Goal: Information Seeking & Learning: Learn about a topic

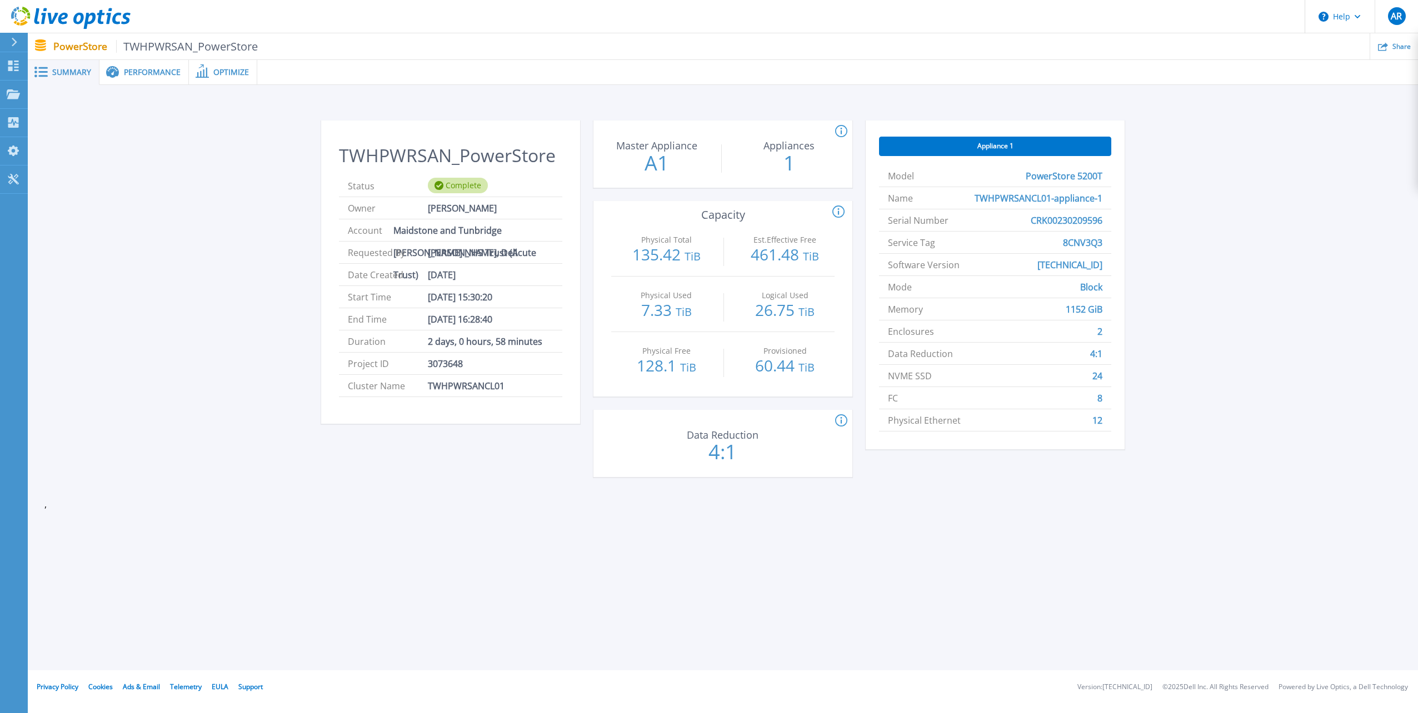
click at [152, 76] on span "Performance" at bounding box center [152, 72] width 57 height 8
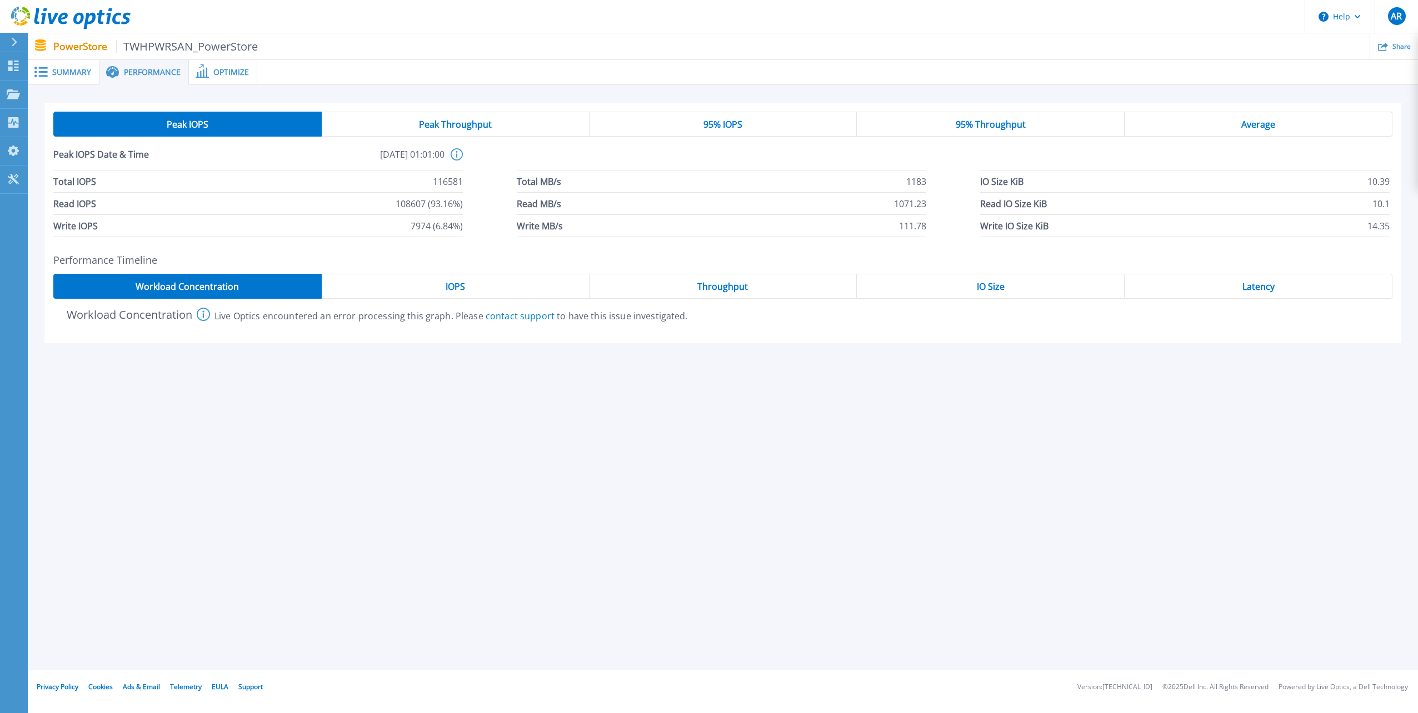
click at [435, 290] on div "IOPS" at bounding box center [456, 286] width 268 height 25
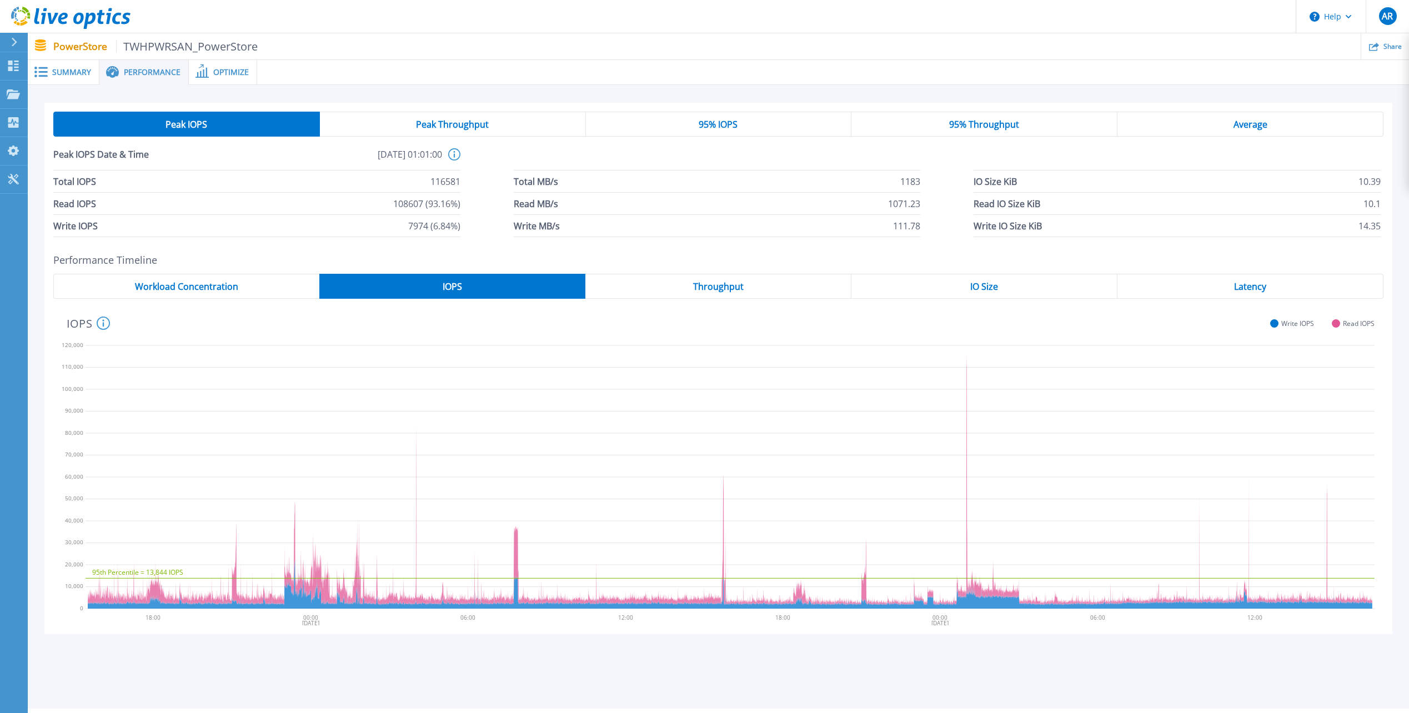
click at [678, 284] on div "Throughput" at bounding box center [718, 286] width 266 height 25
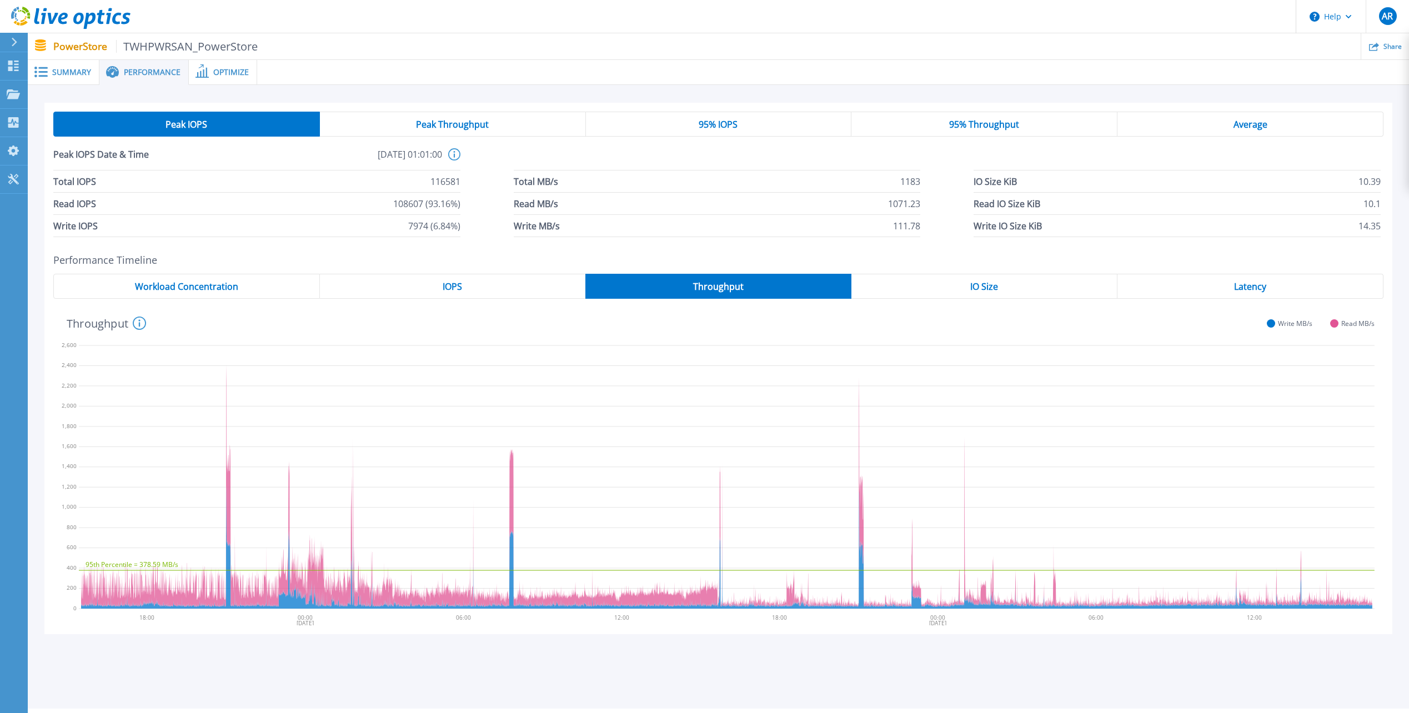
click at [886, 292] on div "IO Size" at bounding box center [985, 286] width 266 height 25
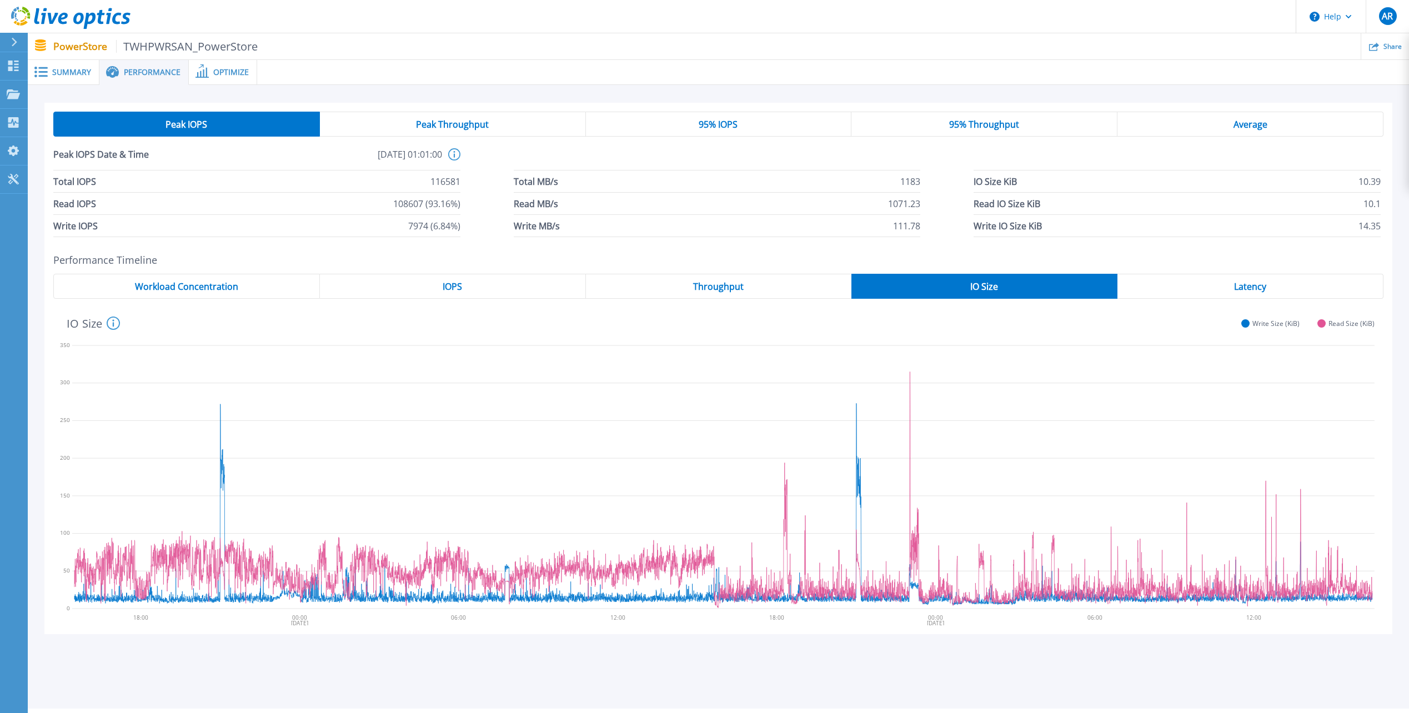
click at [1163, 287] on div "Latency" at bounding box center [1251, 286] width 266 height 25
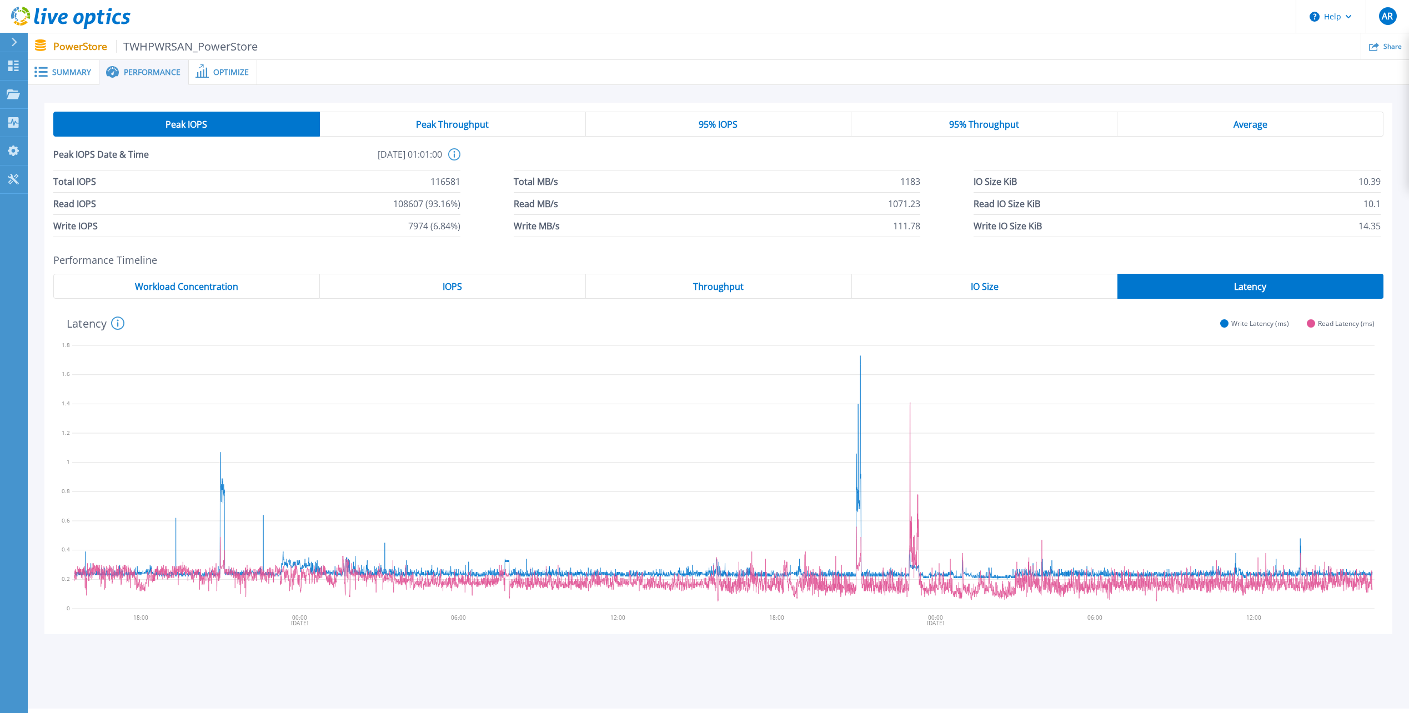
click at [246, 289] on div "Workload Concentration" at bounding box center [186, 286] width 267 height 25
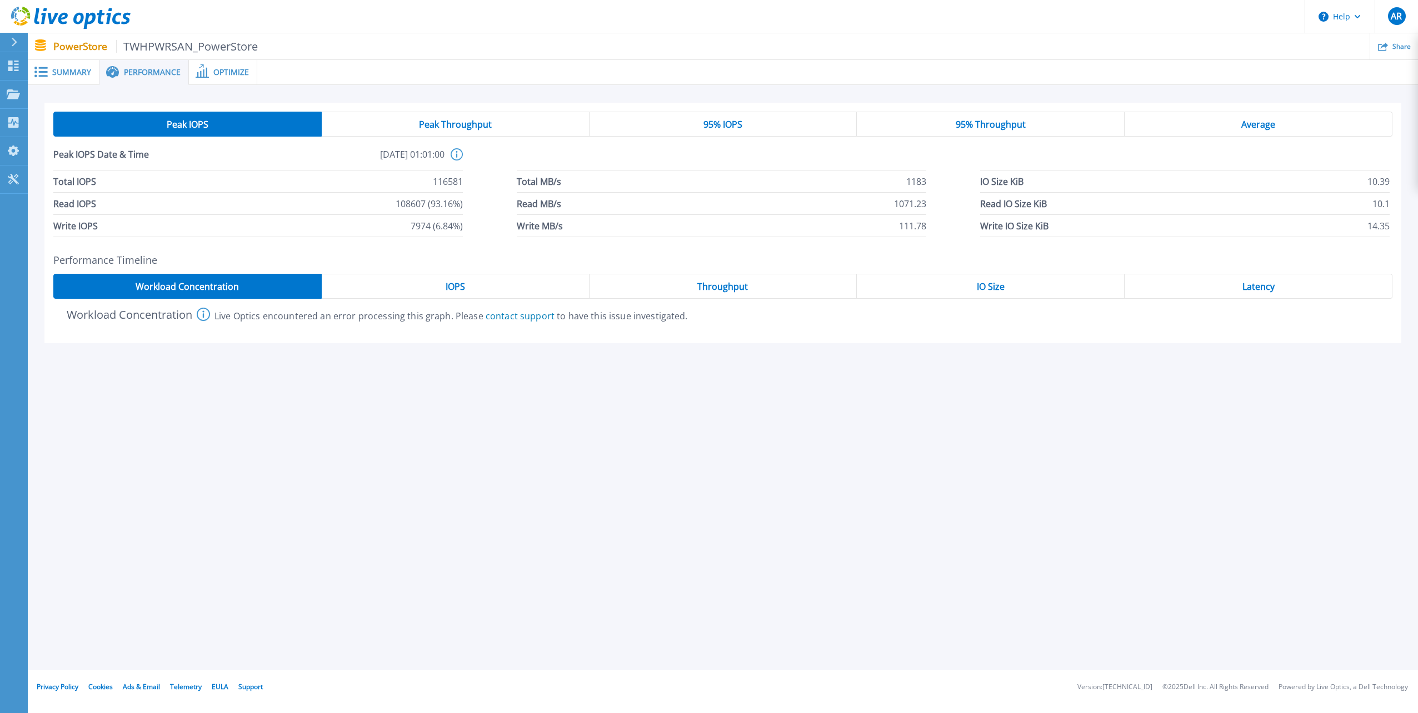
click at [449, 127] on span "Peak Throughput" at bounding box center [455, 124] width 73 height 9
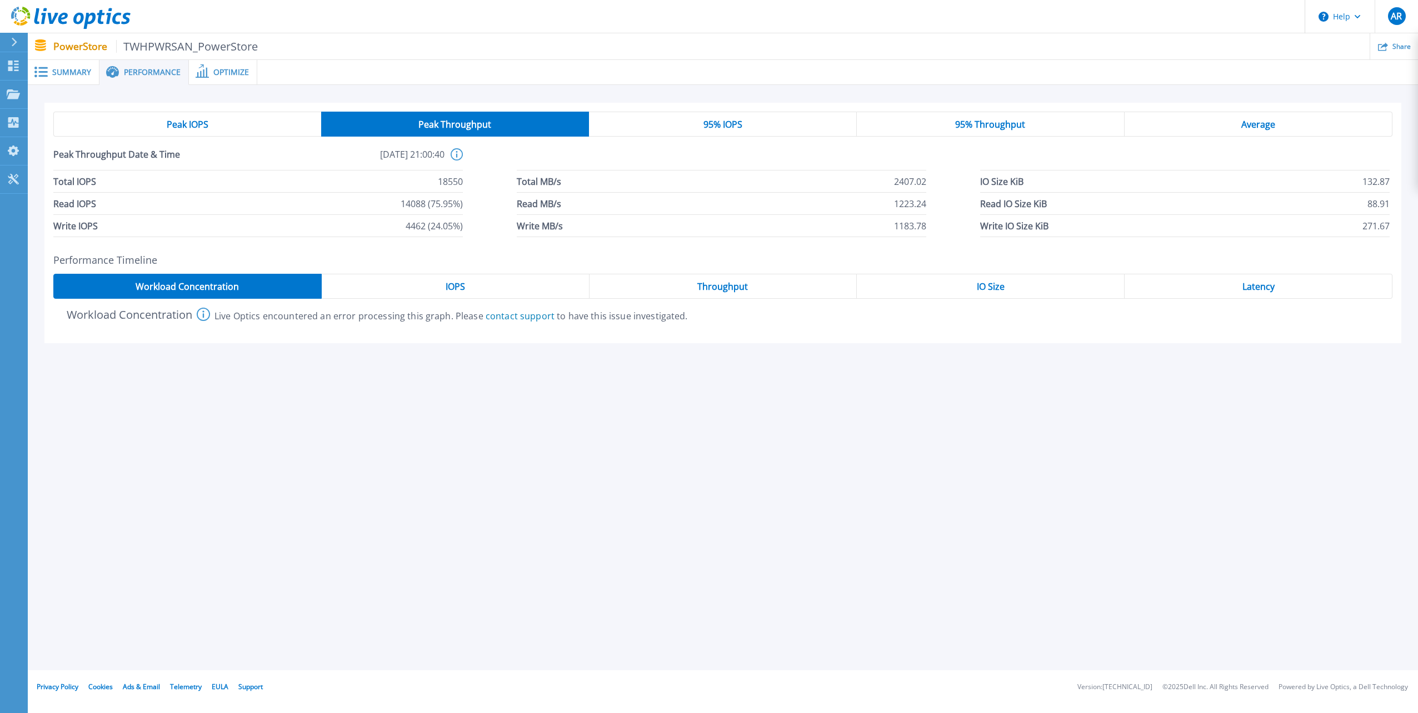
click at [649, 128] on div "95% IOPS" at bounding box center [723, 124] width 268 height 25
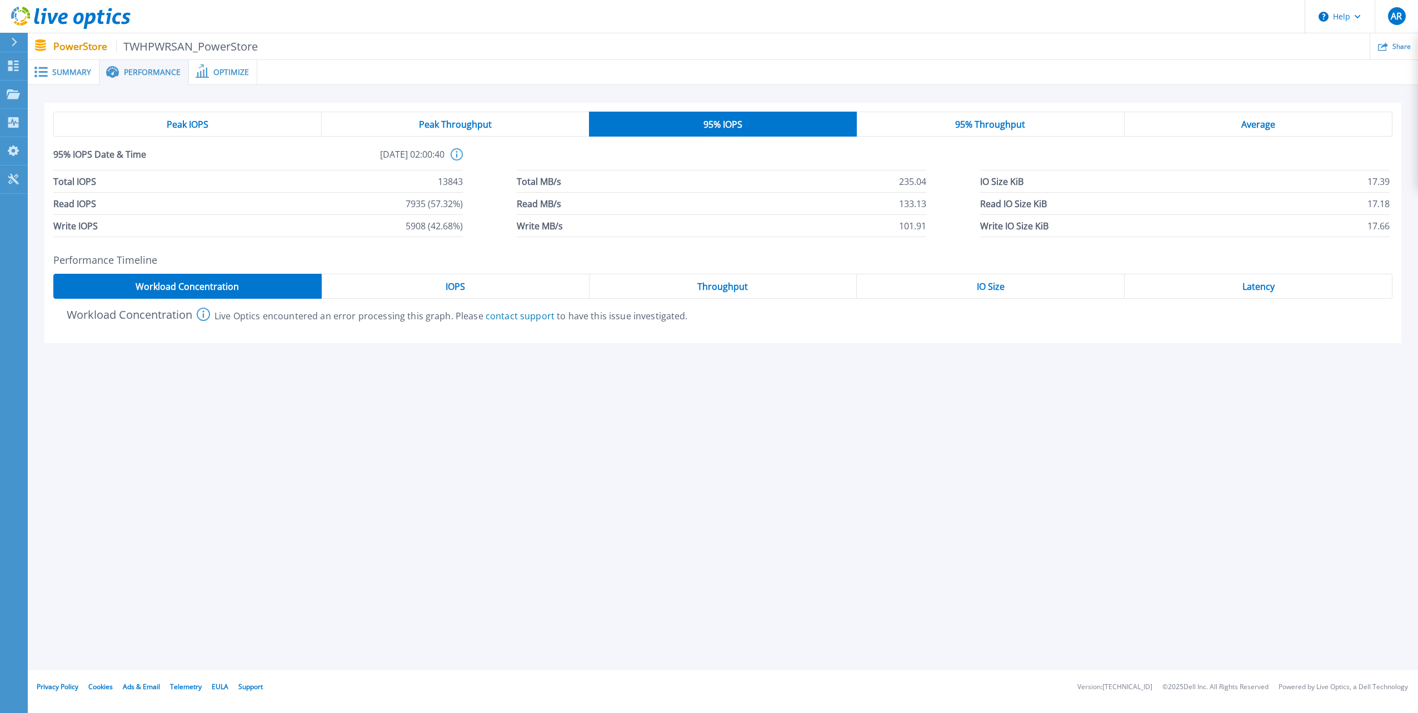
click at [218, 72] on span "Optimize" at bounding box center [231, 72] width 36 height 8
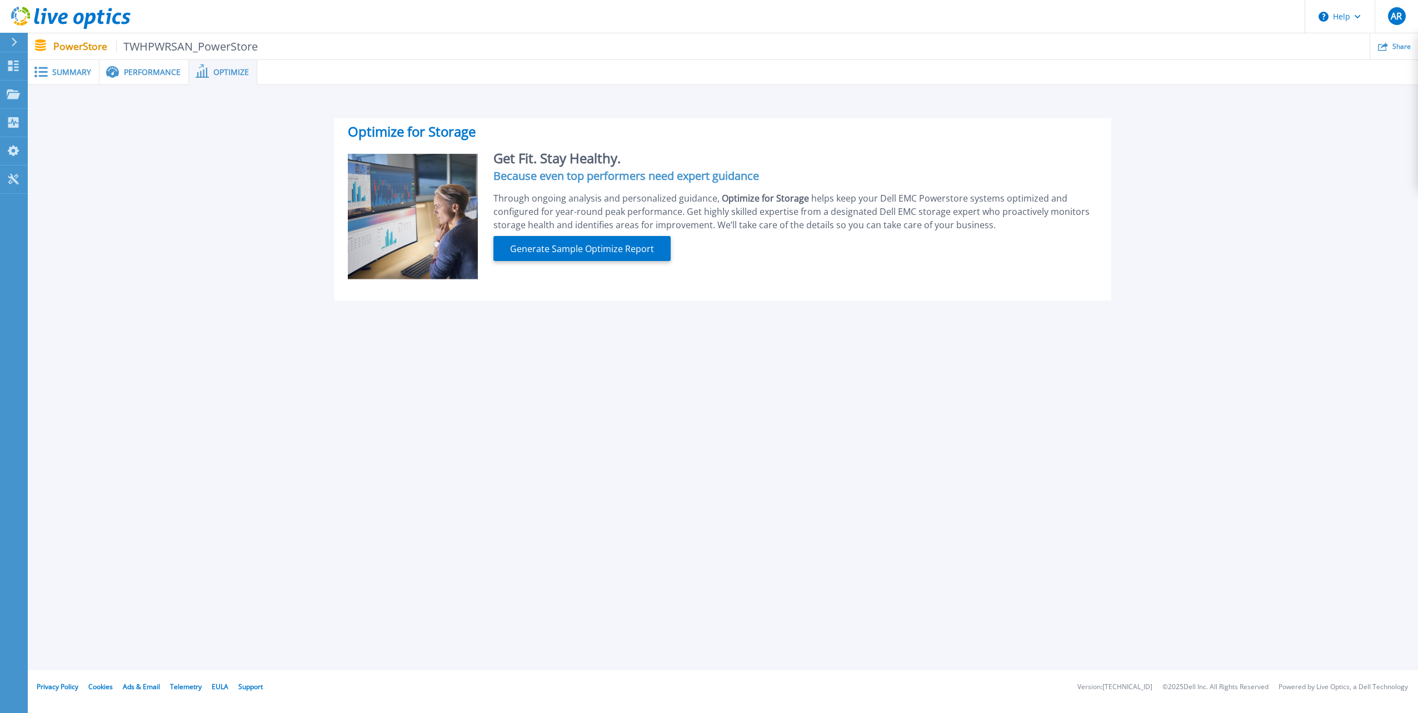
click at [78, 70] on span "Summary" at bounding box center [71, 72] width 39 height 8
